Goal: Task Accomplishment & Management: Use online tool/utility

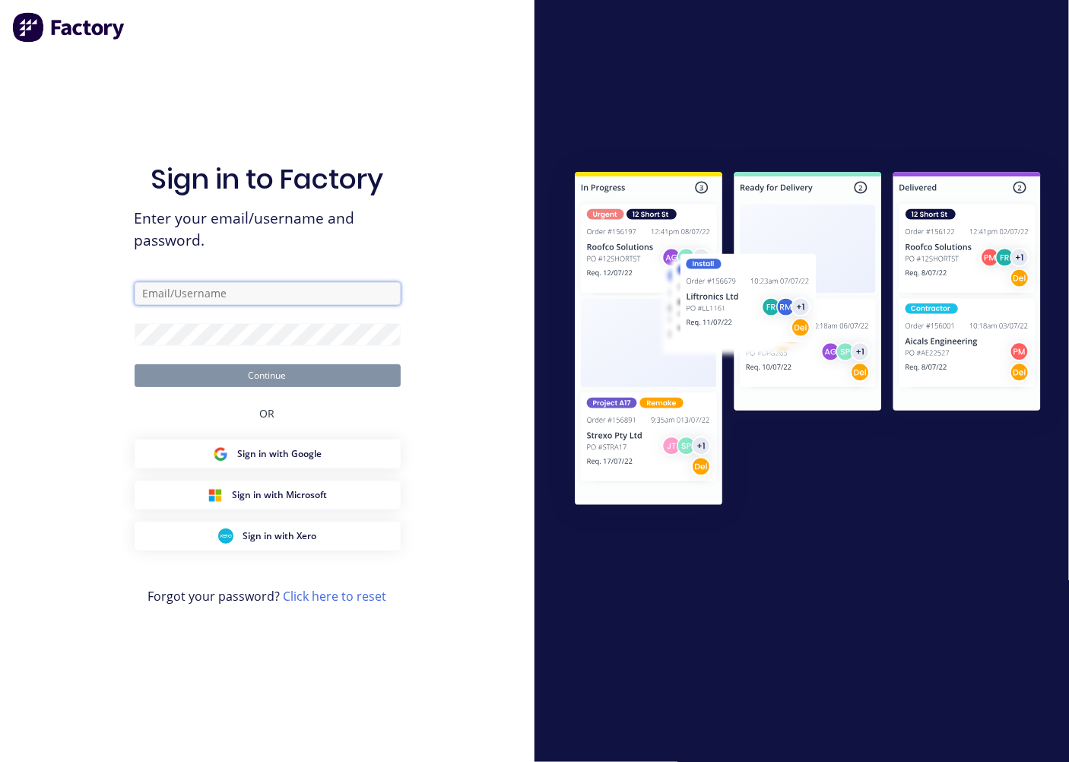
click at [148, 293] on input "text" at bounding box center [268, 293] width 266 height 23
type input "[EMAIL_ADDRESS][DOMAIN_NAME]"
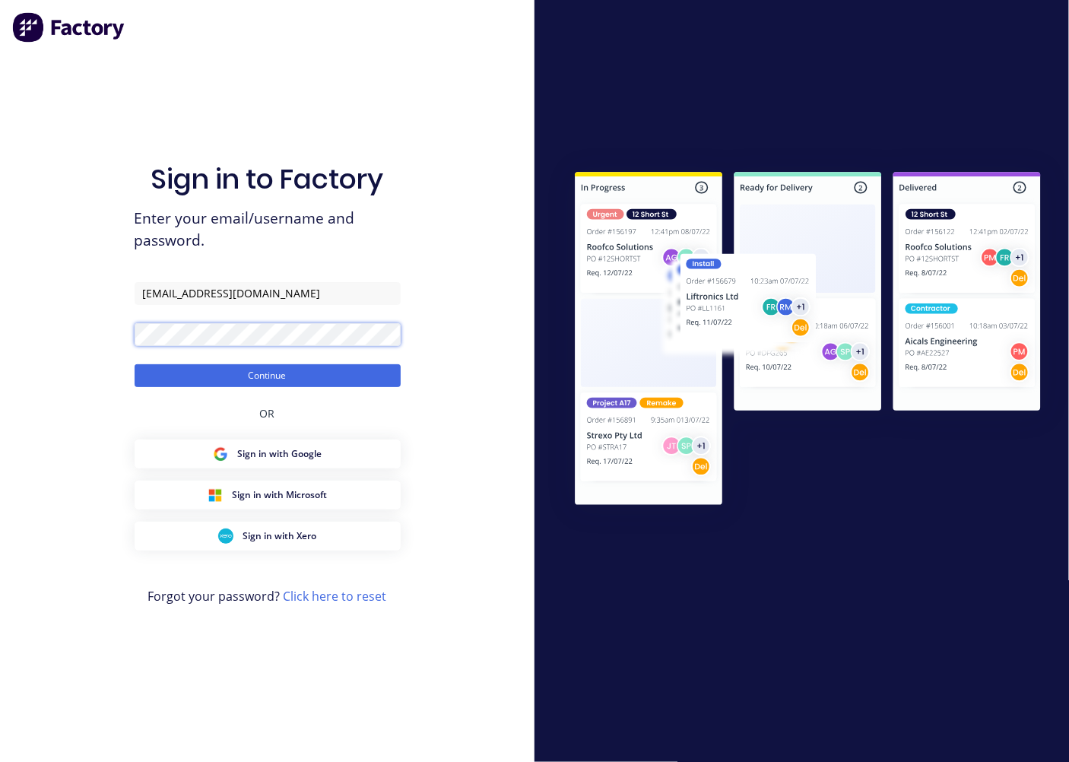
click at [135, 364] on button "Continue" at bounding box center [268, 375] width 266 height 23
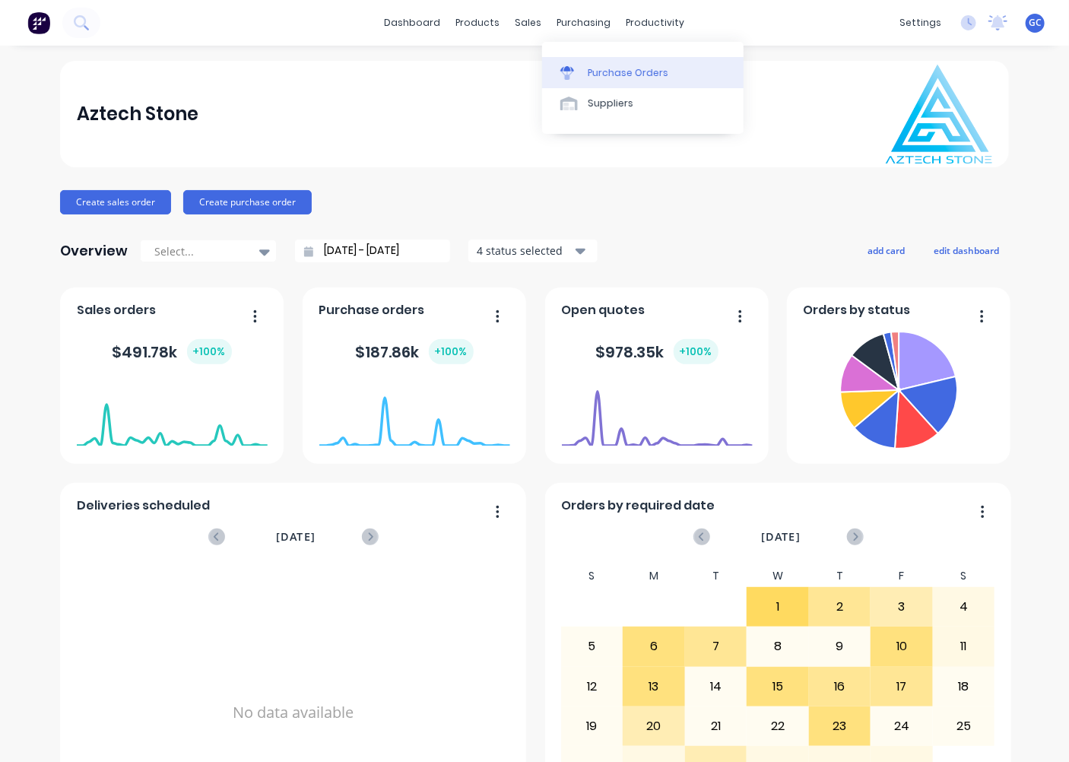
click at [610, 72] on div "Purchase Orders" at bounding box center [628, 73] width 81 height 14
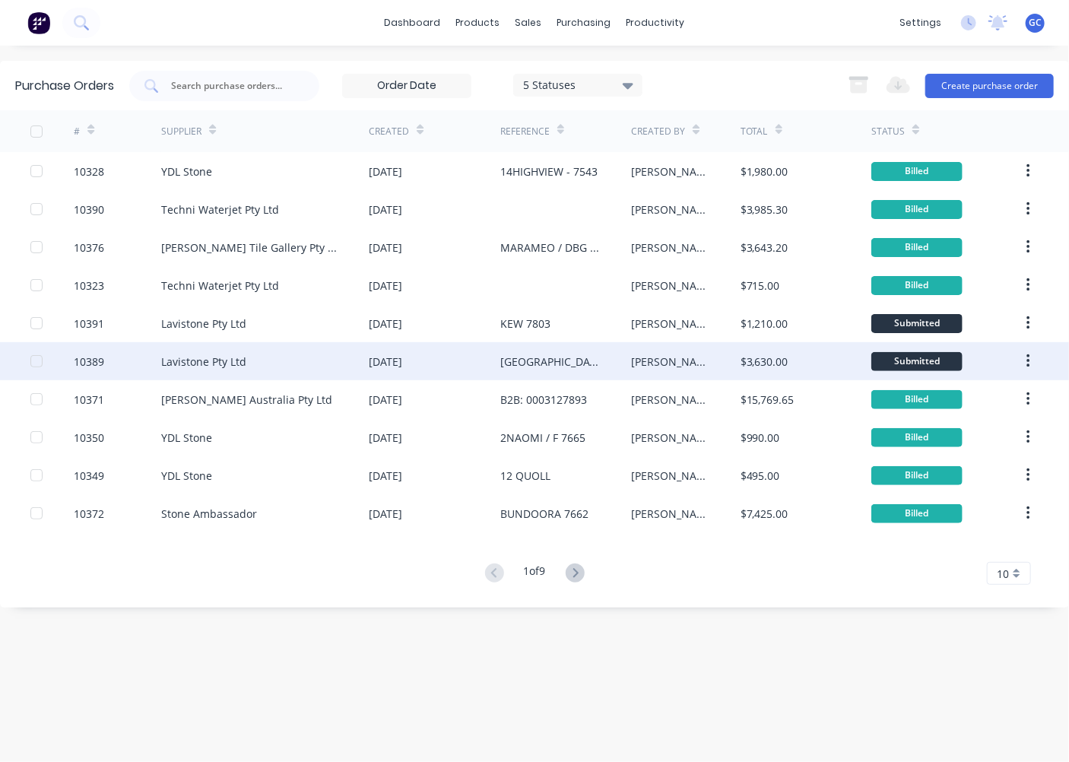
click at [33, 360] on div at bounding box center [36, 361] width 30 height 30
click at [93, 363] on div "10389" at bounding box center [89, 361] width 30 height 16
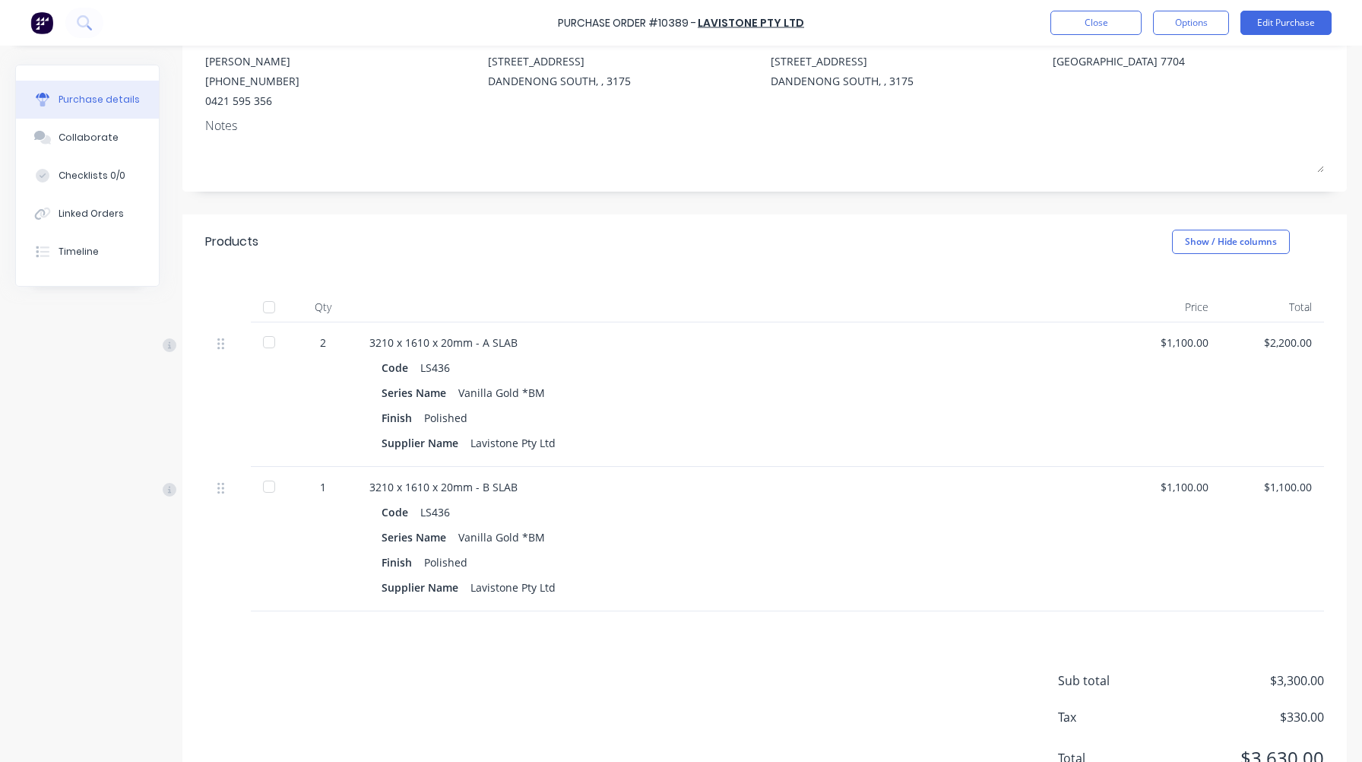
scroll to position [217, 0]
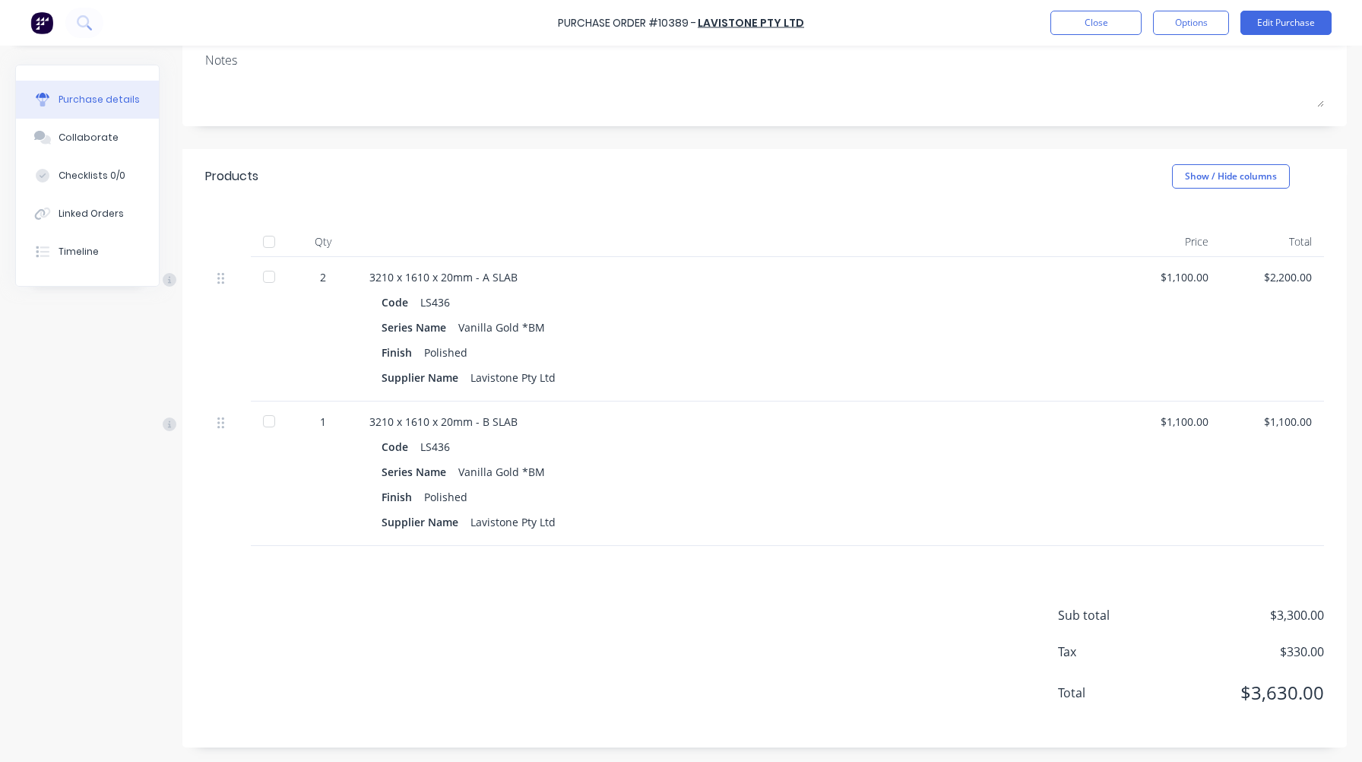
click at [268, 276] on div at bounding box center [269, 276] width 30 height 30
click at [270, 420] on div at bounding box center [269, 421] width 30 height 30
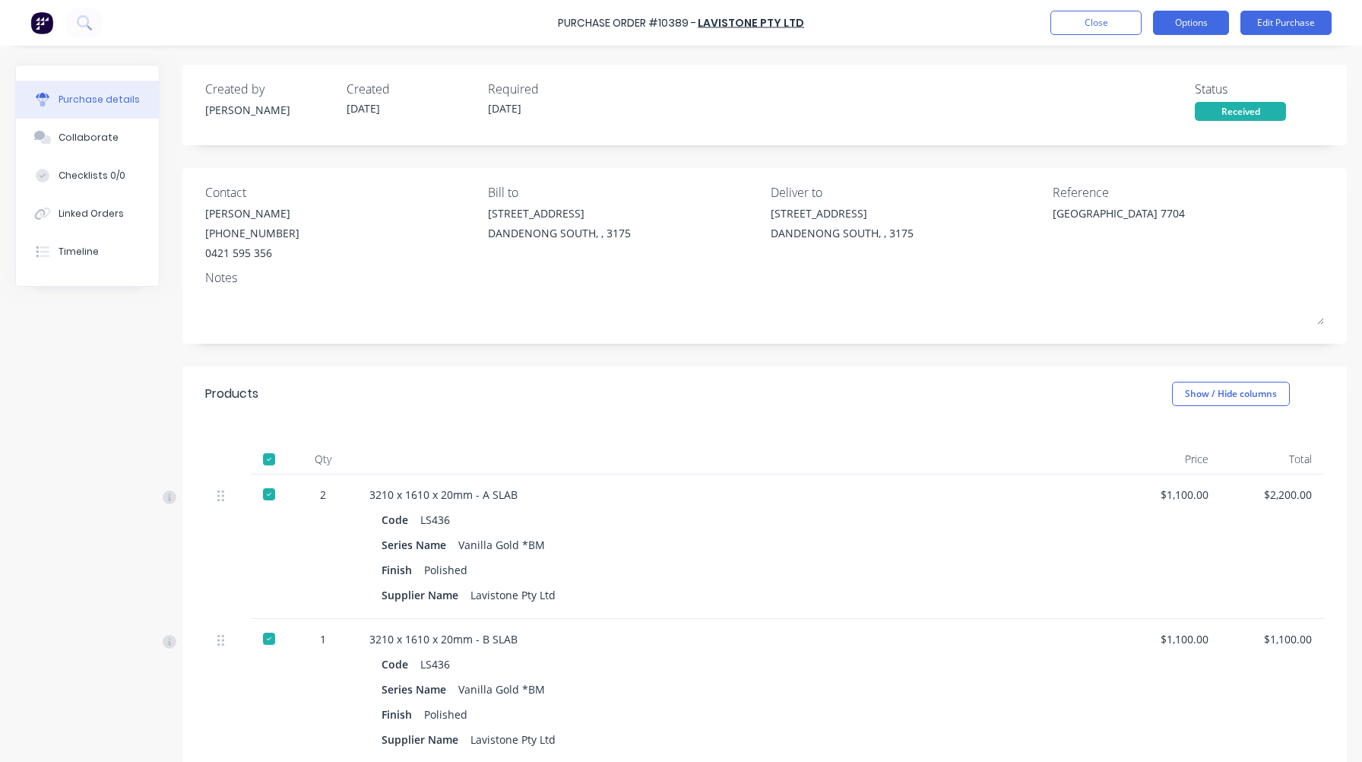
click at [1068, 22] on button "Options" at bounding box center [1191, 23] width 76 height 24
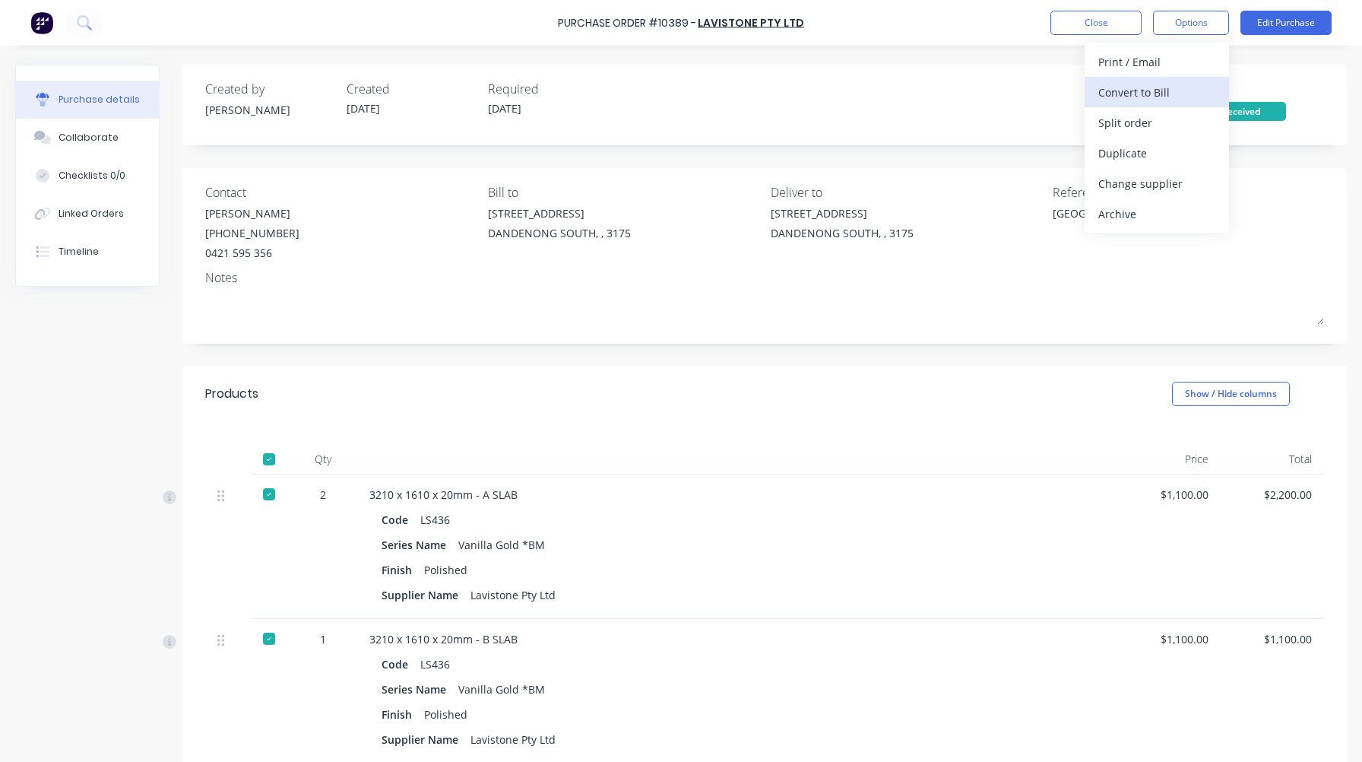
click at [1068, 90] on div "Convert to Bill" at bounding box center [1156, 92] width 117 height 22
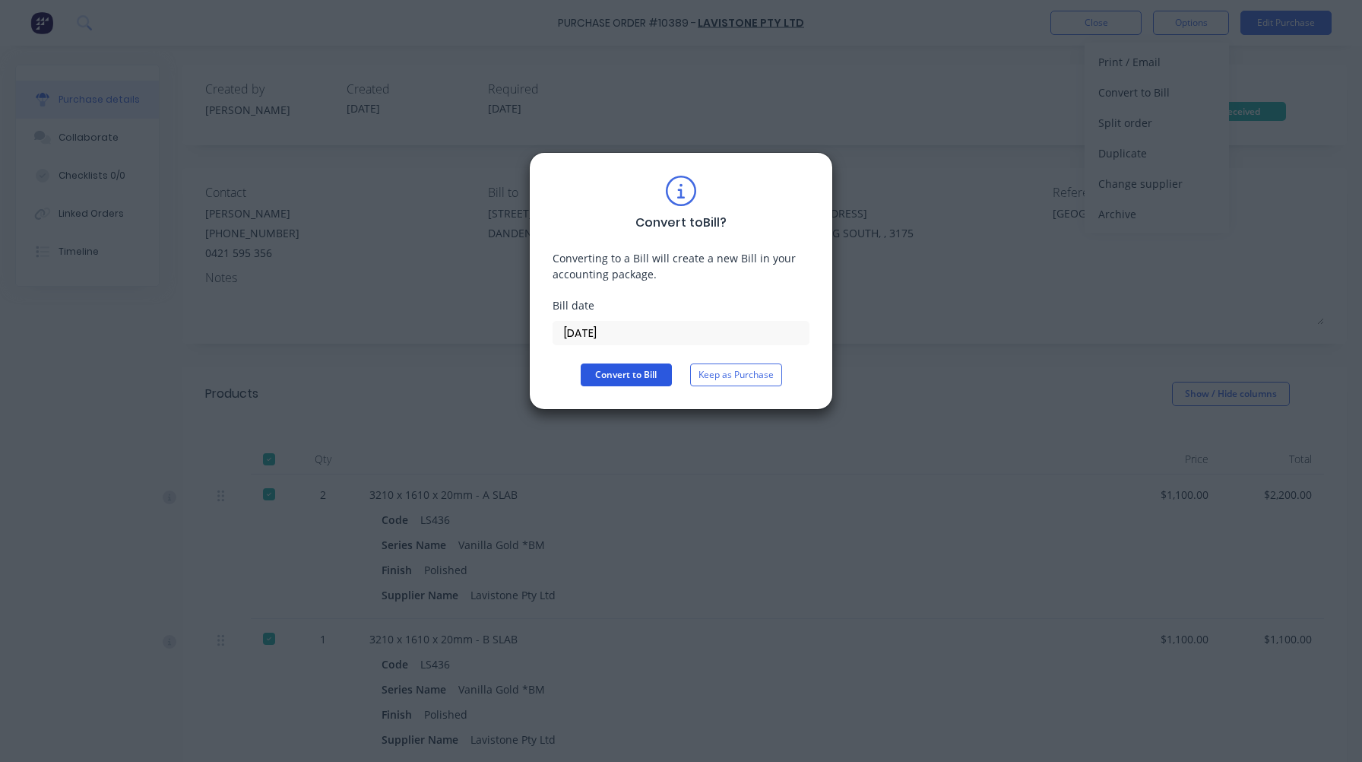
click at [623, 373] on button "Convert to Bill" at bounding box center [626, 374] width 91 height 23
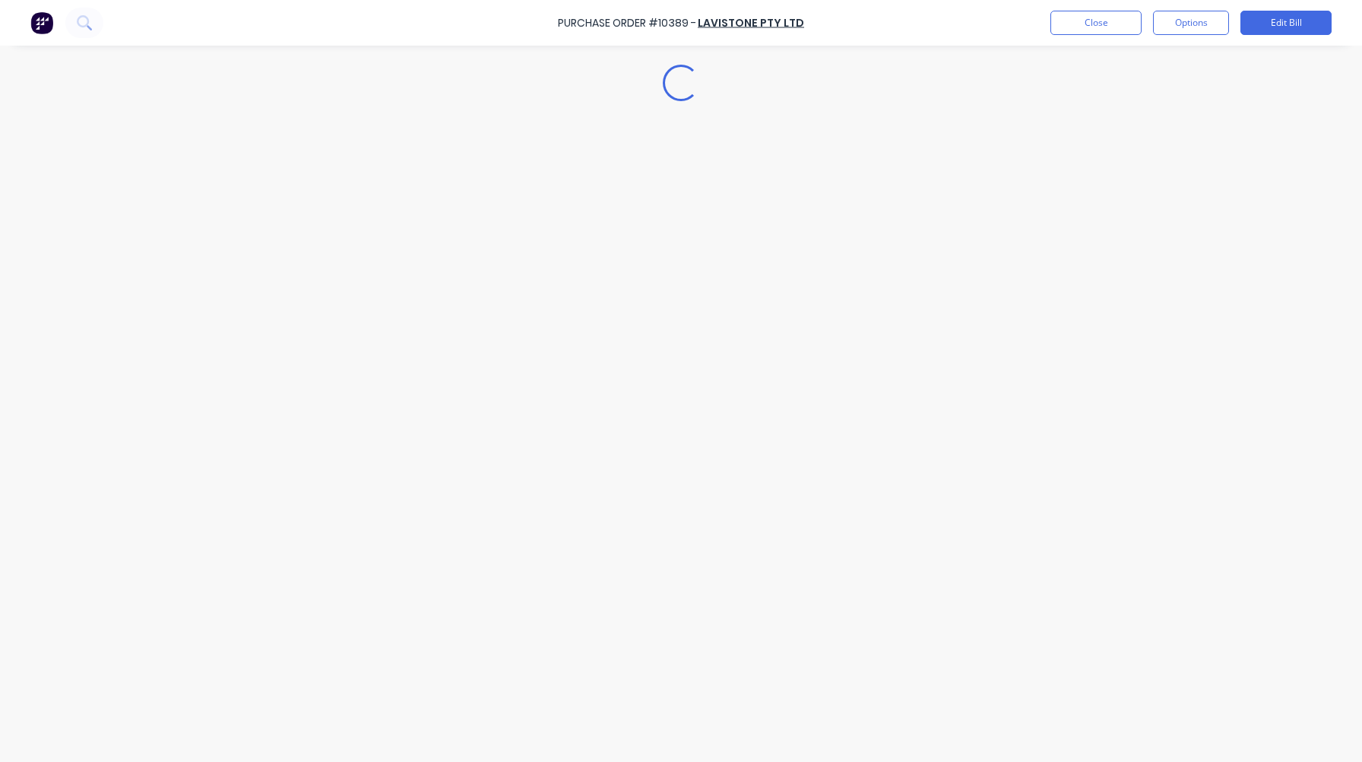
type textarea "x"
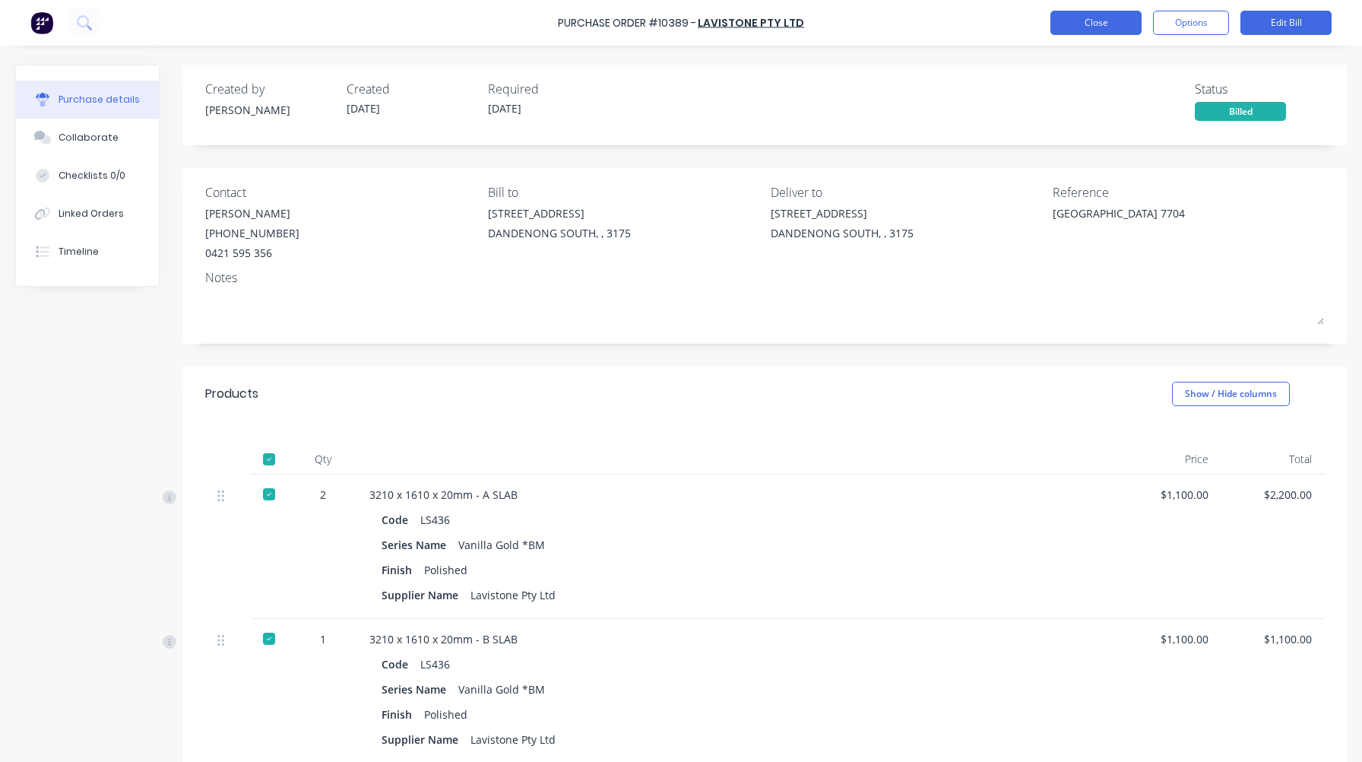
click at [1068, 23] on button "Close" at bounding box center [1095, 23] width 91 height 24
